Goal: Navigation & Orientation: Find specific page/section

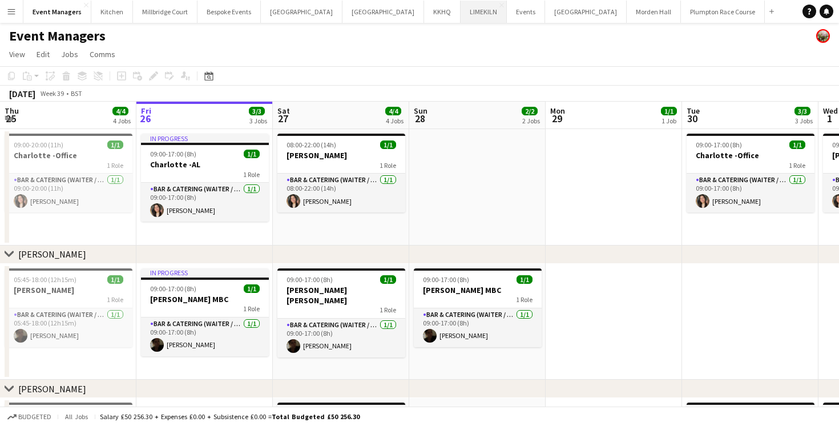
click at [461, 16] on button "LIMEKILN Close" at bounding box center [484, 12] width 46 height 22
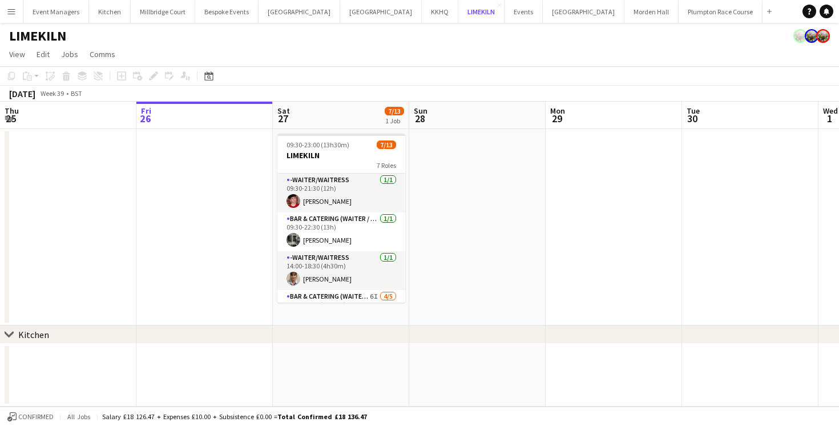
scroll to position [0, 346]
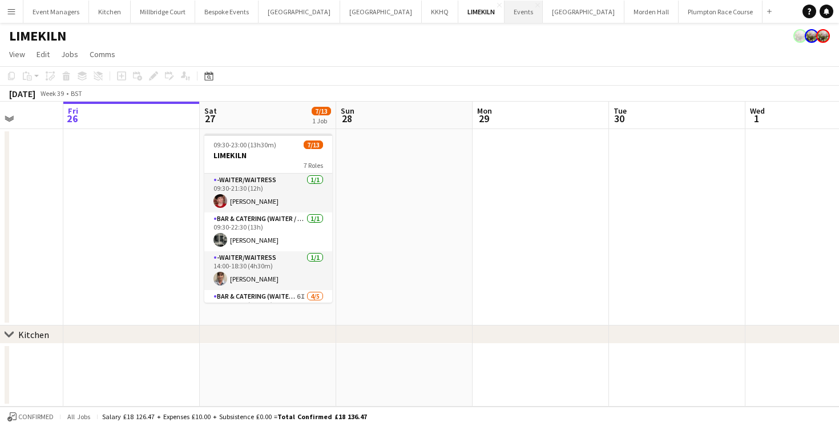
click at [504, 14] on button "Events Close" at bounding box center [523, 12] width 38 height 22
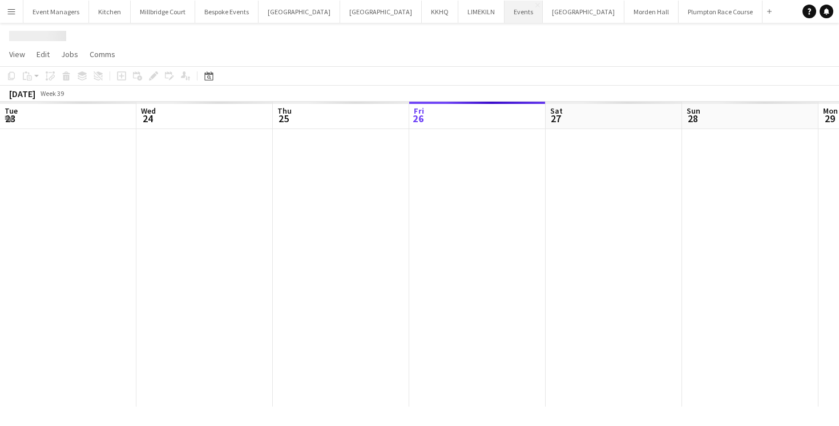
scroll to position [0, 273]
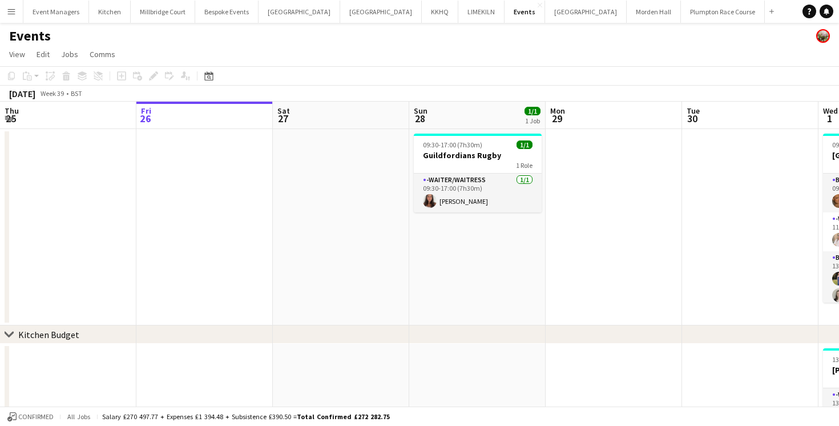
click at [7, 9] on app-icon "Menu" at bounding box center [11, 11] width 9 height 9
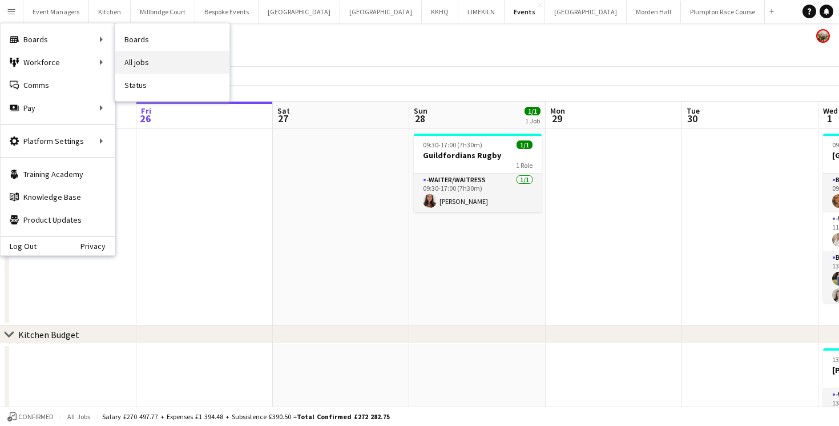
click at [144, 53] on link "All jobs" at bounding box center [172, 62] width 114 height 23
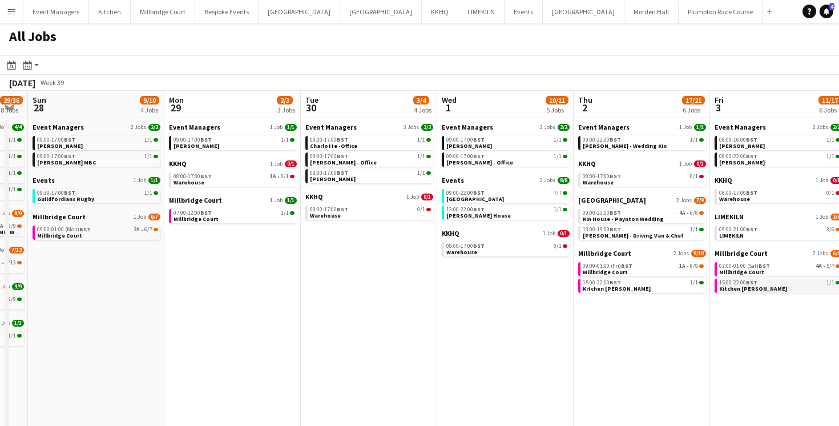
scroll to position [0, 381]
